Goal: Information Seeking & Learning: Learn about a topic

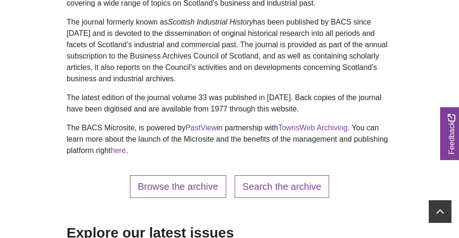
scroll to position [378, 0]
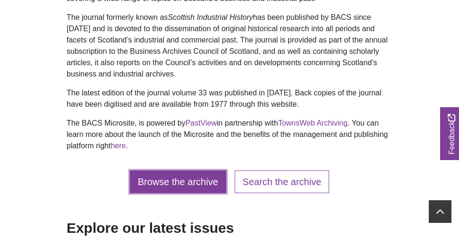
click at [193, 181] on link "Browse the archive" at bounding box center [178, 182] width 96 height 23
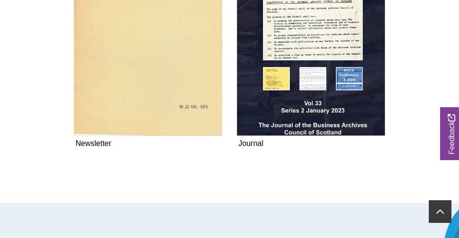
scroll to position [385, 0]
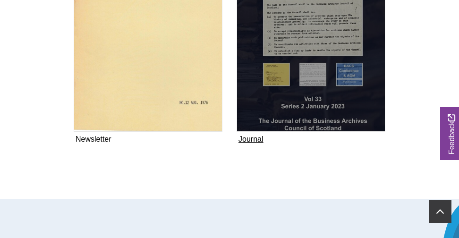
click at [287, 93] on img "Subcollection" at bounding box center [311, 37] width 149 height 190
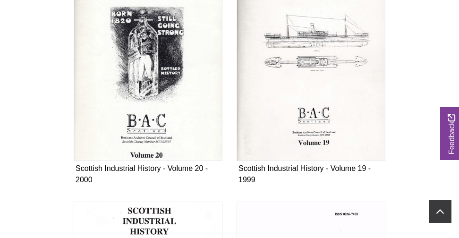
scroll to position [1410, 0]
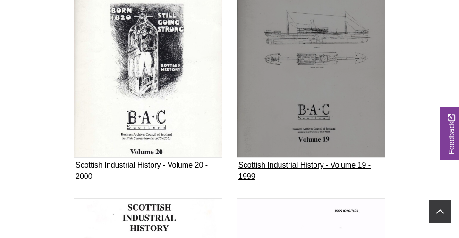
click at [309, 81] on img "Subcollection" at bounding box center [311, 63] width 149 height 190
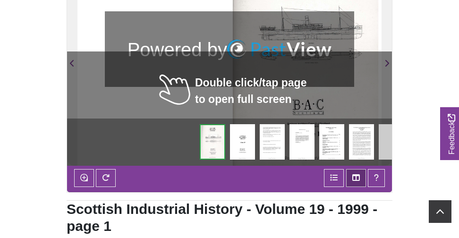
scroll to position [261, 0]
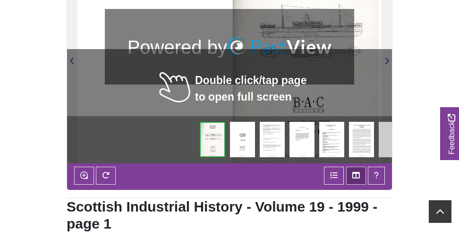
click at [219, 133] on img at bounding box center [213, 139] width 26 height 35
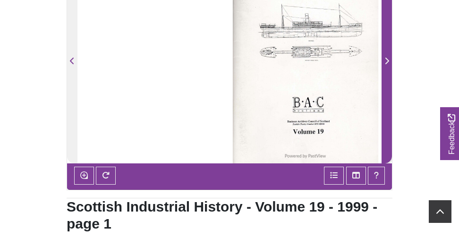
click at [386, 60] on icon "Next Page" at bounding box center [387, 61] width 4 height 7
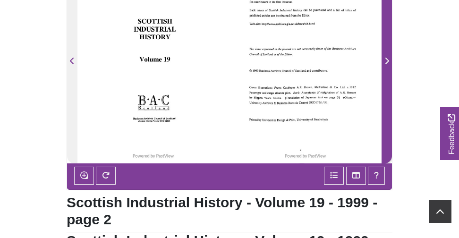
click at [386, 60] on icon "Next Page" at bounding box center [387, 61] width 4 height 7
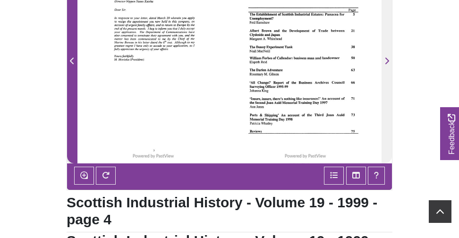
click at [72, 62] on icon "Previous Page" at bounding box center [72, 61] width 5 height 8
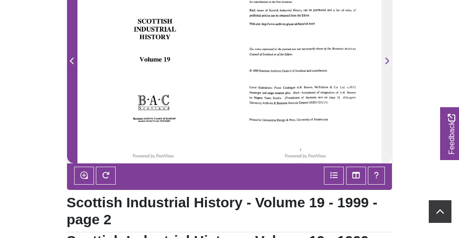
click at [72, 62] on icon "Previous Page" at bounding box center [72, 61] width 5 height 8
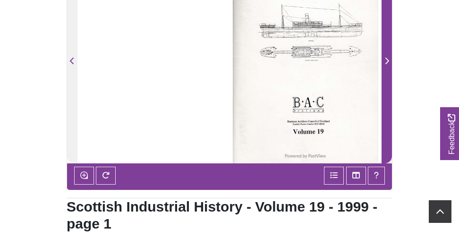
click at [387, 63] on icon "Next Page" at bounding box center [387, 61] width 4 height 7
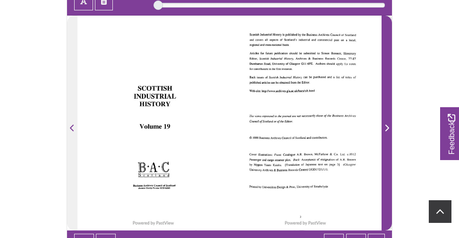
scroll to position [146, 0]
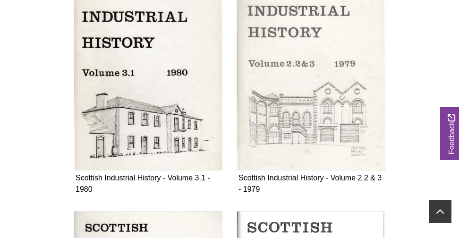
scroll to position [3206, 0]
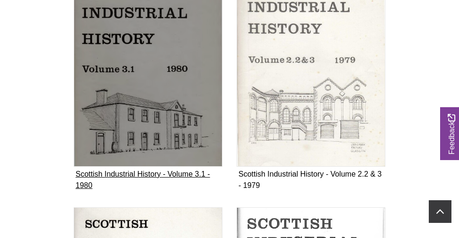
click at [164, 86] on img "Subcollection" at bounding box center [148, 71] width 149 height 190
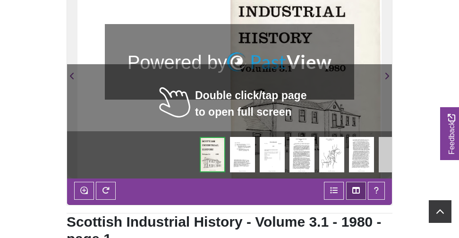
scroll to position [248, 0]
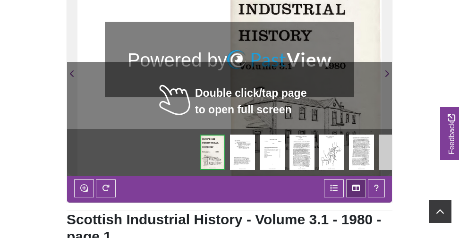
click at [274, 155] on img at bounding box center [272, 152] width 25 height 35
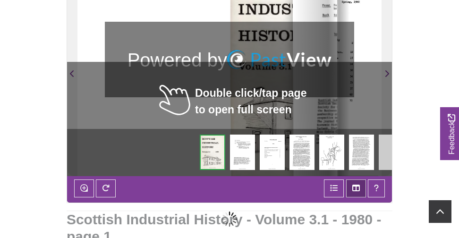
click at [274, 155] on img at bounding box center [272, 152] width 25 height 35
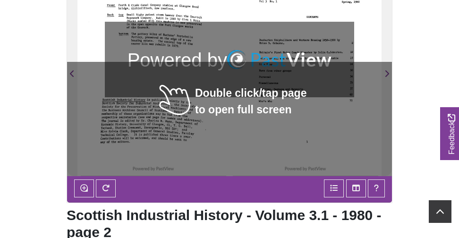
click at [223, 142] on div at bounding box center [153, 68] width 152 height 215
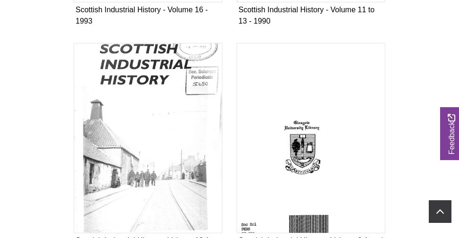
scroll to position [2006, 0]
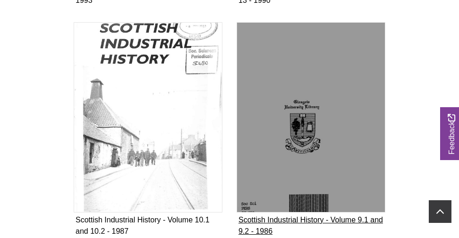
click at [336, 111] on img "Subcollection" at bounding box center [311, 117] width 149 height 190
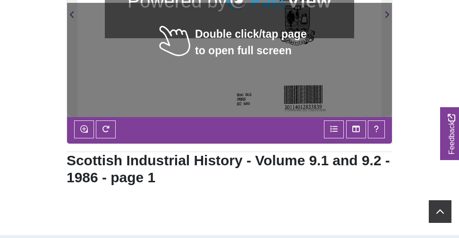
scroll to position [338, 0]
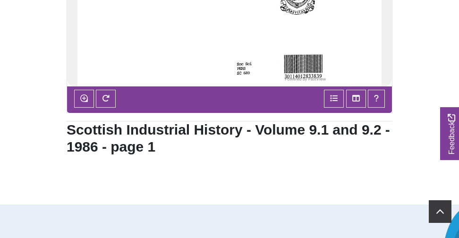
drag, startPoint x: 184, startPoint y: 67, endPoint x: 200, endPoint y: 34, distance: 36.3
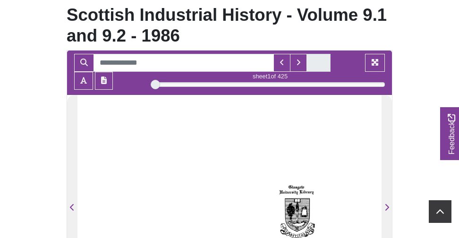
scroll to position [127, 0]
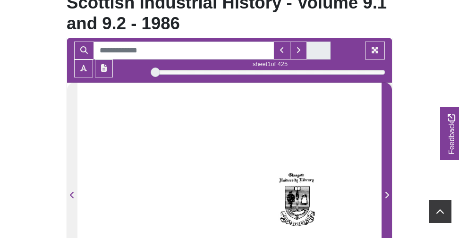
click at [386, 195] on icon "Next Page" at bounding box center [387, 195] width 5 height 8
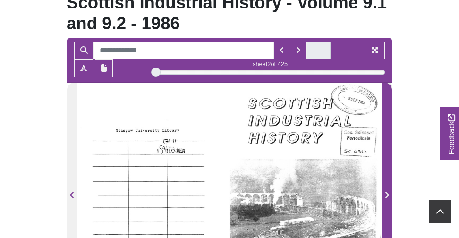
click at [386, 195] on icon "Next Page" at bounding box center [387, 195] width 5 height 8
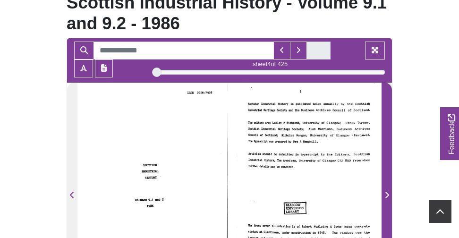
click at [386, 195] on icon "Next Page" at bounding box center [387, 195] width 5 height 8
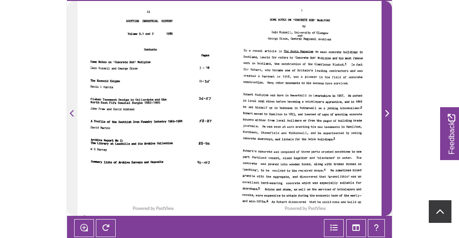
scroll to position [212, 0]
